Goal: Check status: Check status

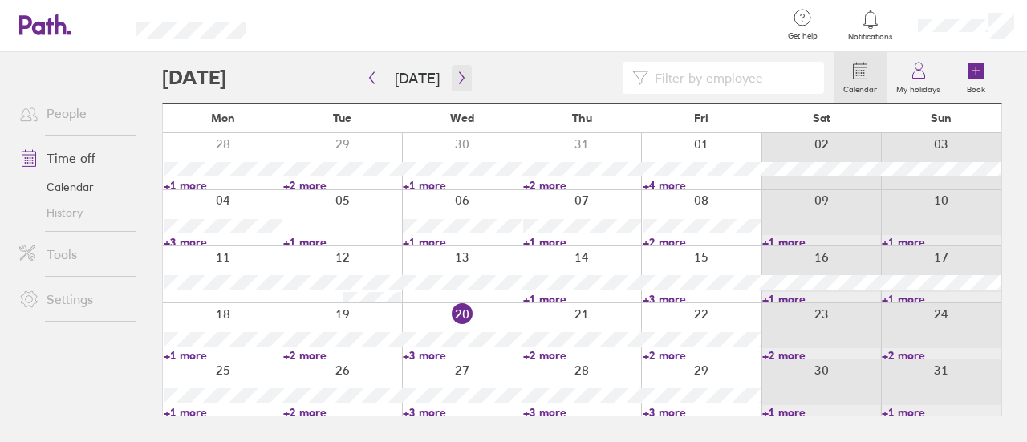
click at [459, 75] on icon "button" at bounding box center [462, 77] width 12 height 13
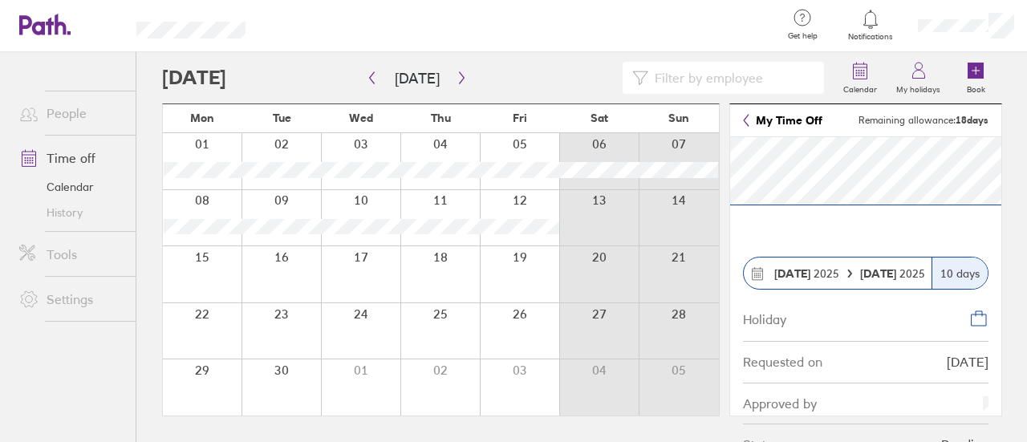
click at [865, 424] on div "Status Pending" at bounding box center [865, 444] width 245 height 41
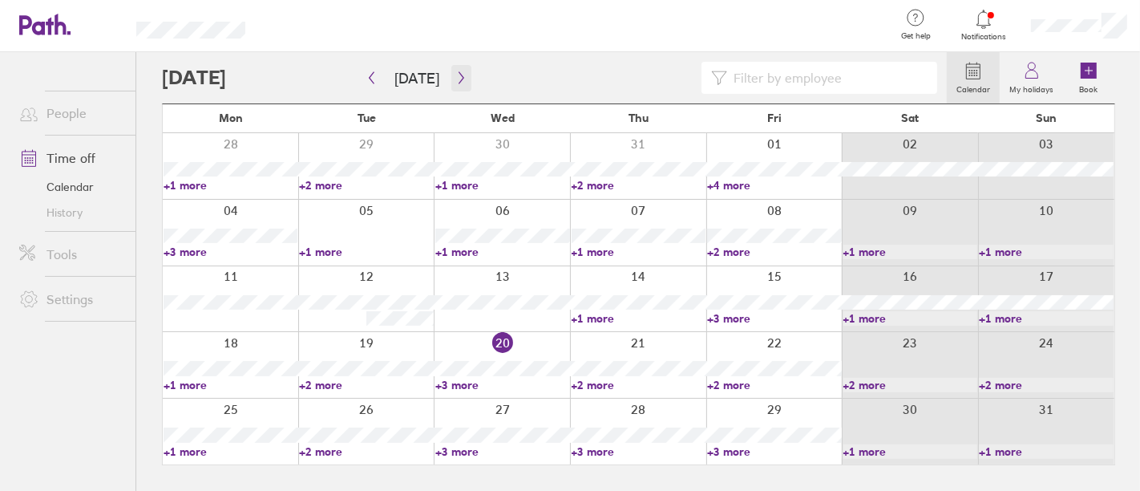
click at [457, 90] on button "button" at bounding box center [462, 78] width 20 height 26
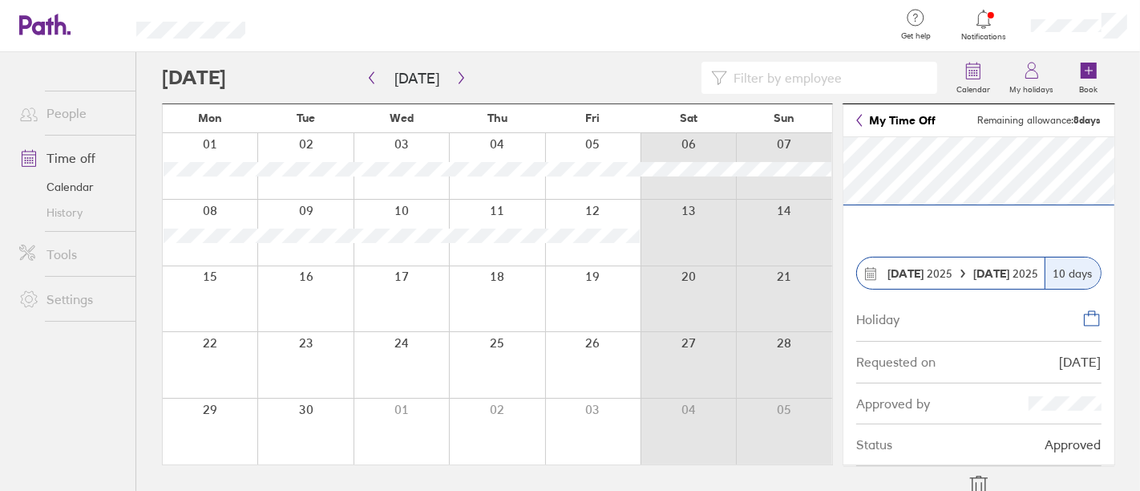
click at [990, 33] on span "Notifications" at bounding box center [984, 37] width 52 height 10
